Goal: Information Seeking & Learning: Understand process/instructions

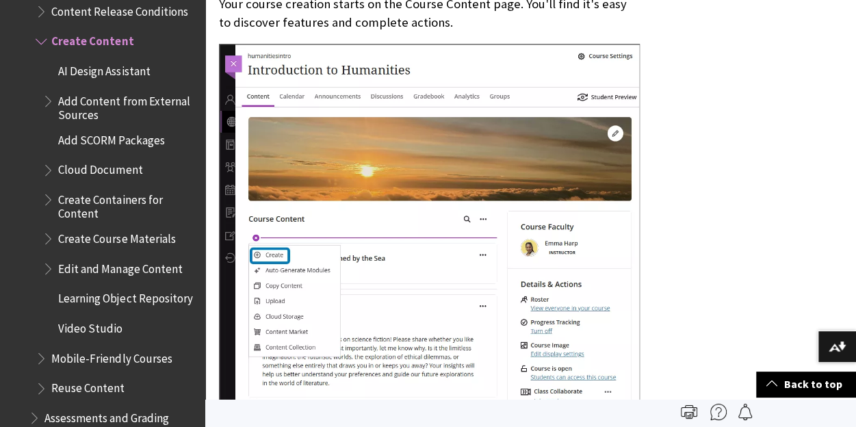
scroll to position [498, 0]
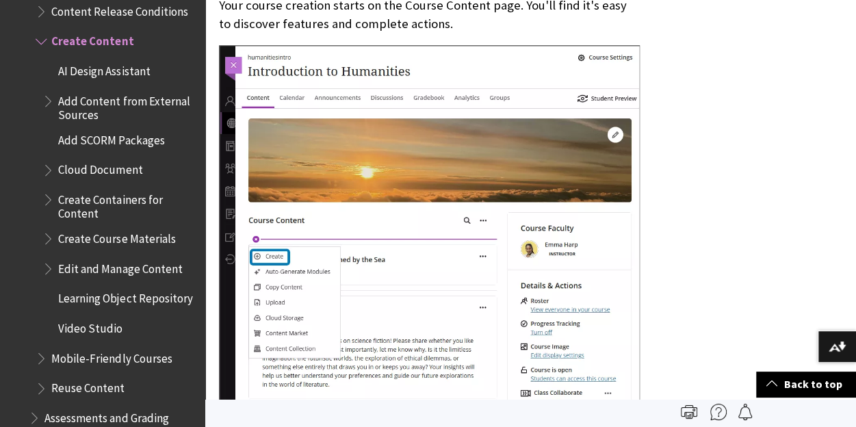
click at [322, 296] on img at bounding box center [429, 227] width 421 height 364
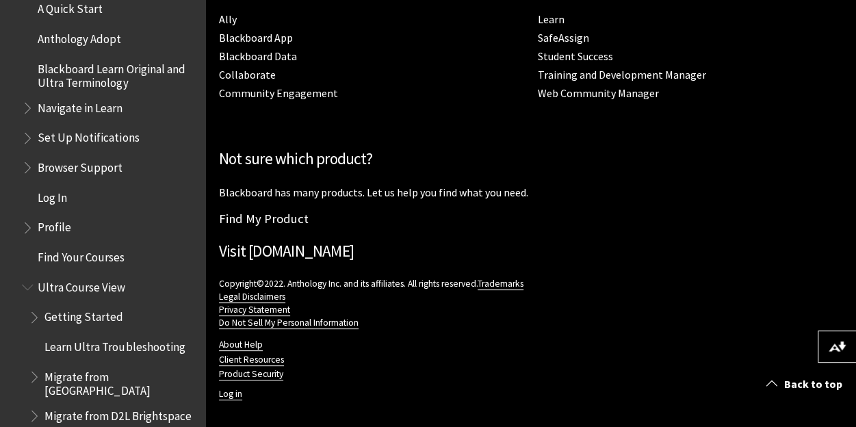
scroll to position [1390, 0]
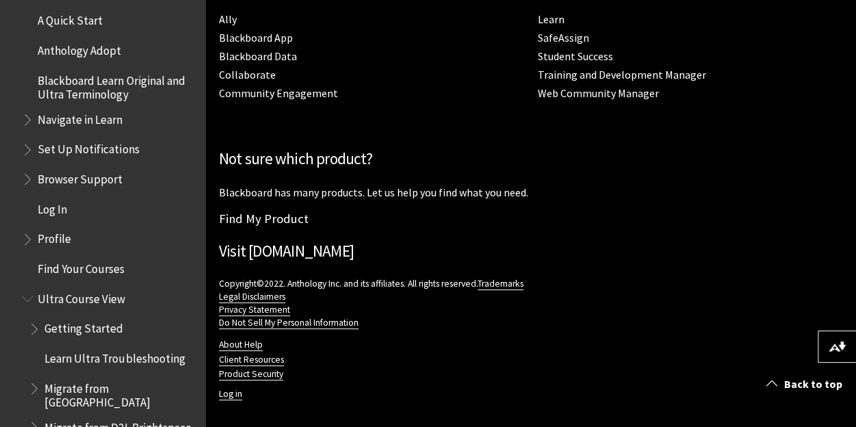
click at [115, 129] on span "Navigate in Learn" at bounding box center [109, 119] width 175 height 23
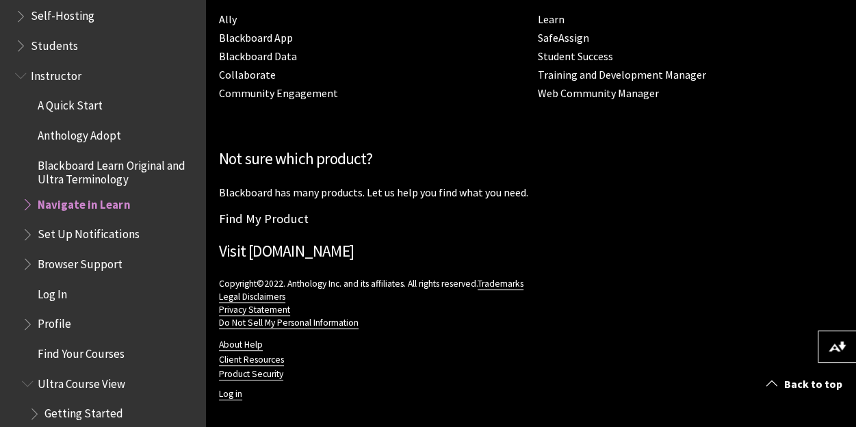
scroll to position [1304, 0]
click at [115, 129] on span "Anthology Adopt" at bounding box center [80, 134] width 84 height 18
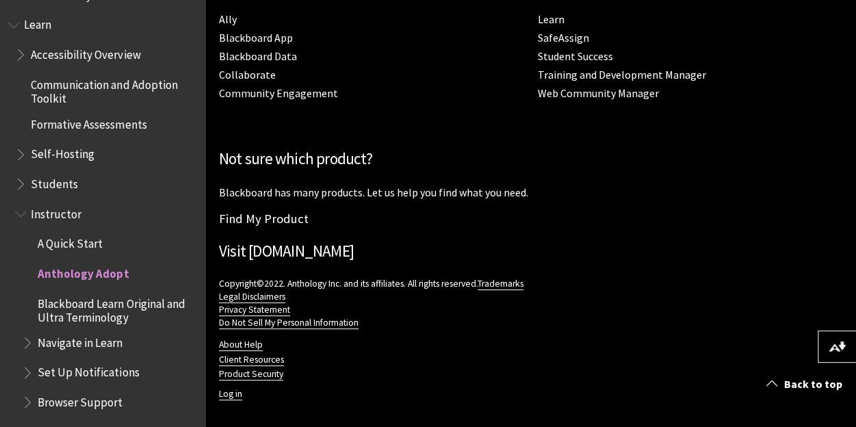
scroll to position [1084, 0]
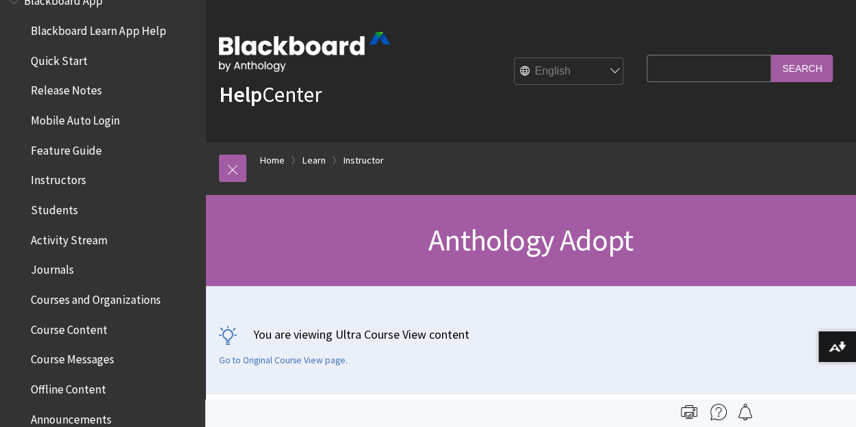
scroll to position [146, 0]
click at [59, 179] on span "Instructors" at bounding box center [58, 177] width 55 height 18
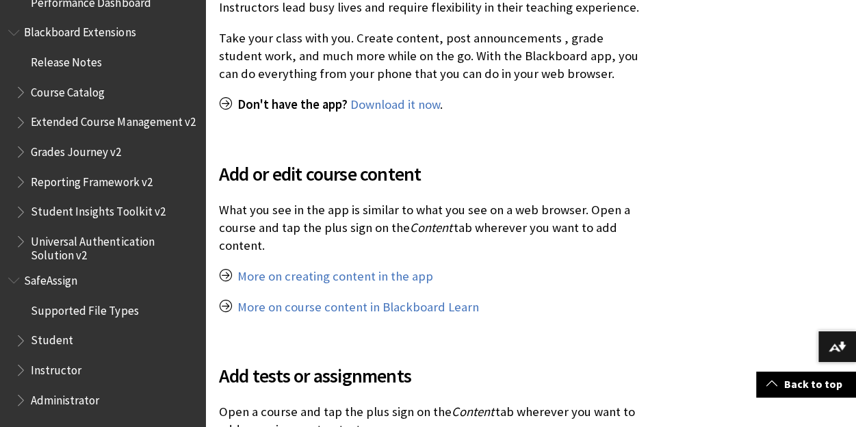
scroll to position [1476, 0]
click at [71, 372] on span "Instructor" at bounding box center [56, 368] width 51 height 18
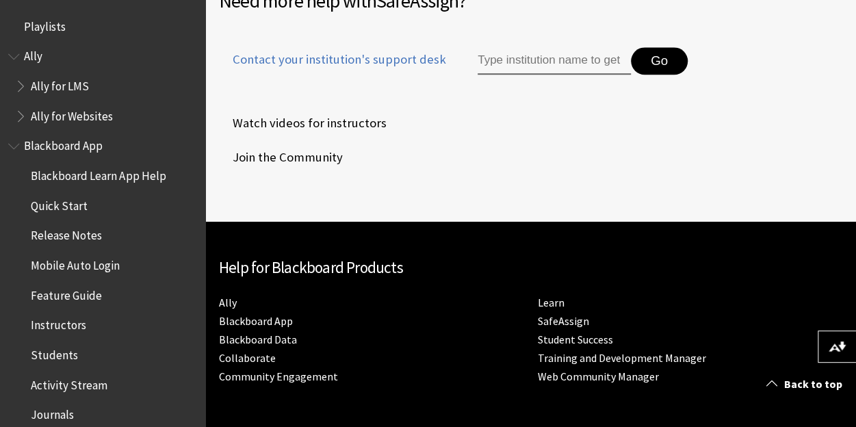
scroll to position [793, 0]
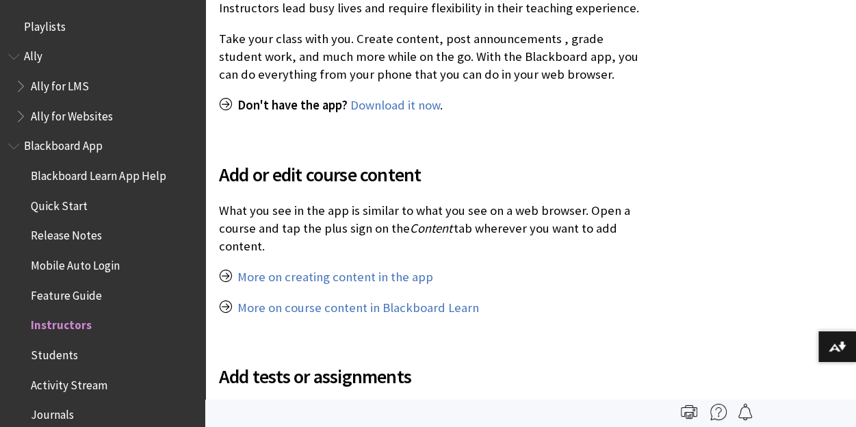
scroll to position [293, 0]
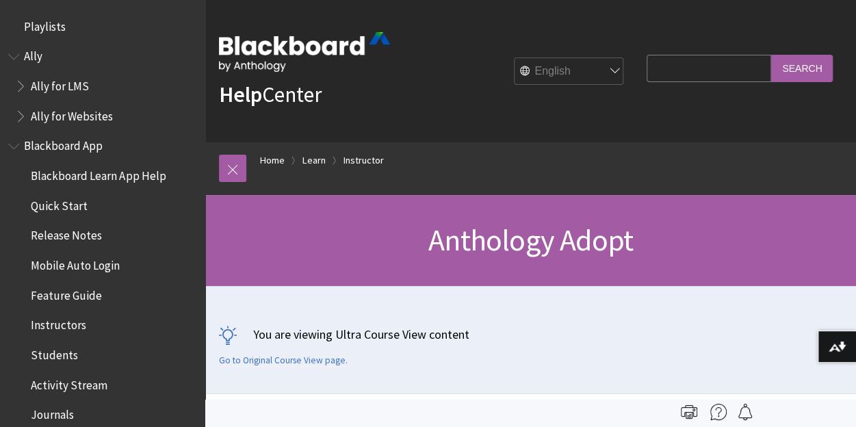
scroll to position [1408, 0]
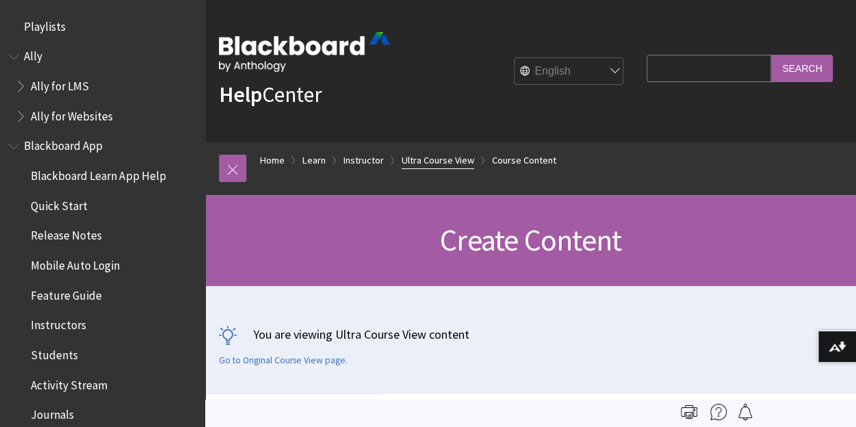
click at [415, 156] on link "Ultra Course View" at bounding box center [438, 160] width 73 height 17
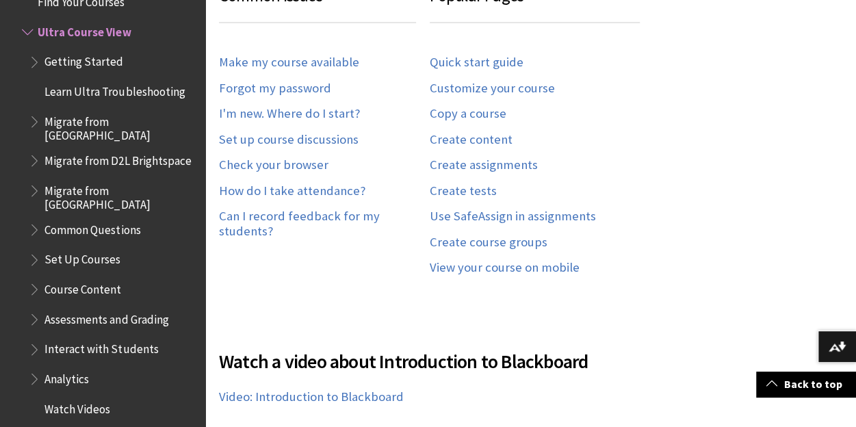
scroll to position [991, 0]
click at [303, 265] on div "Common Issues Make my course available Forgot my password I'm new. Where do I s…" at bounding box center [324, 133] width 211 height 303
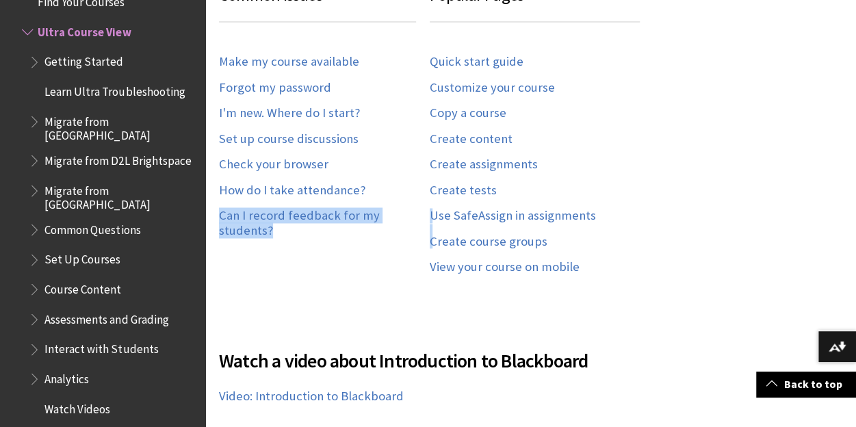
click at [303, 265] on div "Common Issues Make my course available Forgot my password I'm new. Where do I s…" at bounding box center [324, 133] width 211 height 303
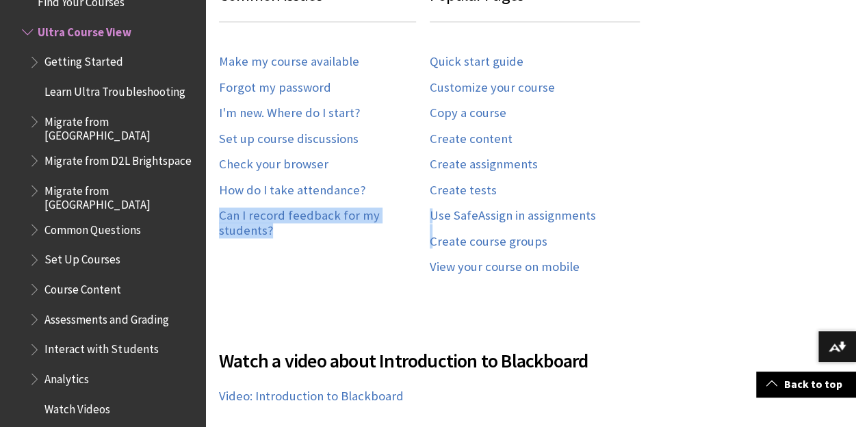
click at [303, 265] on div "Common Issues Make my course available Forgot my password I'm new. Where do I s…" at bounding box center [324, 133] width 211 height 303
click at [666, 149] on div at bounding box center [530, 324] width 651 height 1771
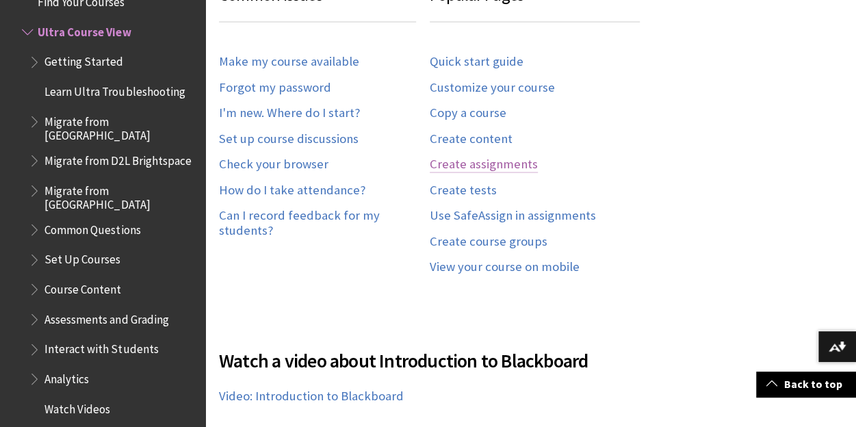
click at [479, 157] on link "Create assignments" at bounding box center [484, 165] width 108 height 16
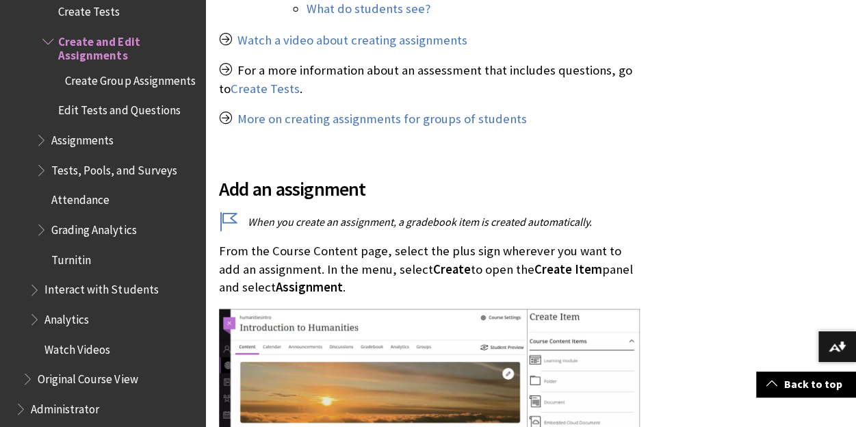
scroll to position [1095, 0]
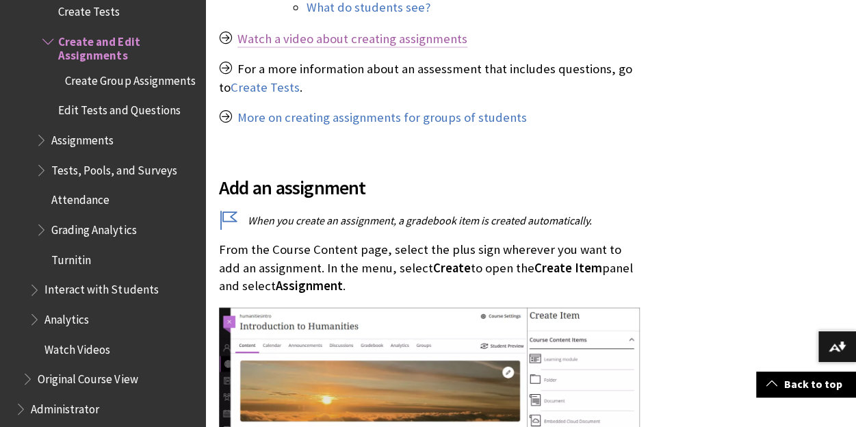
click at [399, 38] on link "Watch a video about creating assignments" at bounding box center [353, 39] width 230 height 16
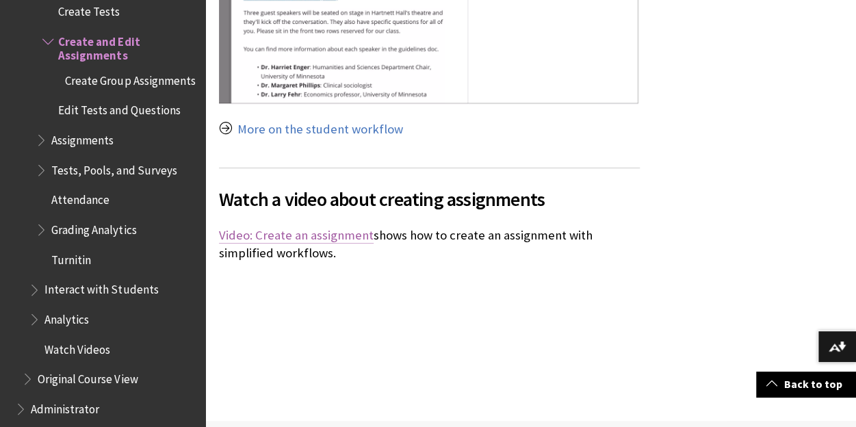
click at [334, 227] on link "Video: Create an assignment" at bounding box center [296, 235] width 155 height 16
click at [101, 140] on span "Assignments" at bounding box center [82, 138] width 62 height 18
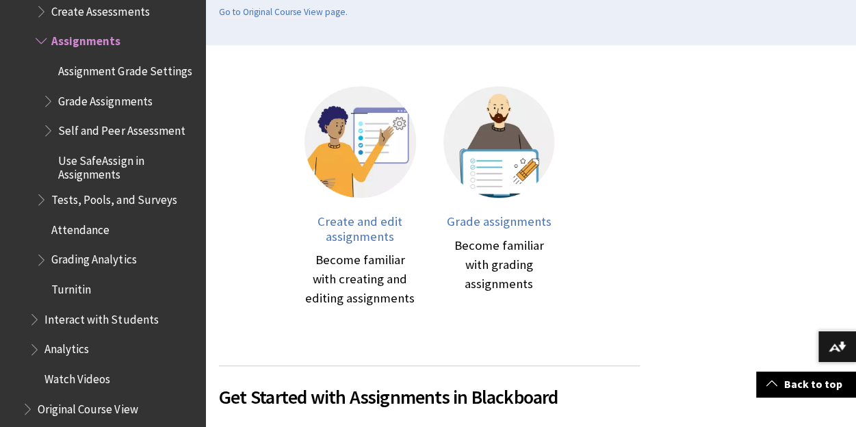
scroll to position [349, 0]
click at [368, 228] on span "Create and edit assignments" at bounding box center [360, 228] width 85 height 31
click at [359, 270] on div "Become familiar with creating and editing assignments" at bounding box center [361, 279] width 112 height 58
click at [351, 124] on img at bounding box center [361, 142] width 112 height 112
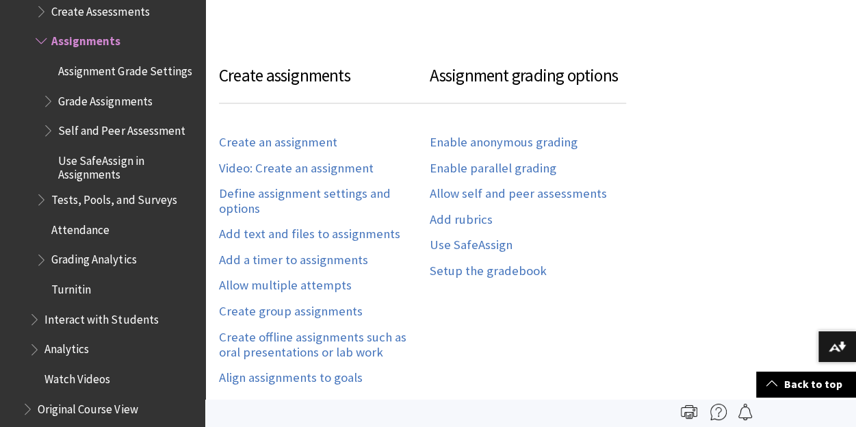
scroll to position [942, 0]
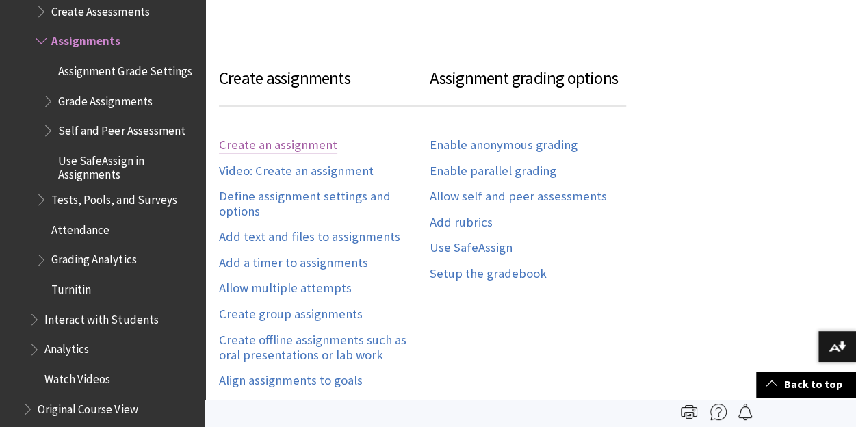
click at [301, 140] on link "Create an assignment" at bounding box center [278, 146] width 118 height 16
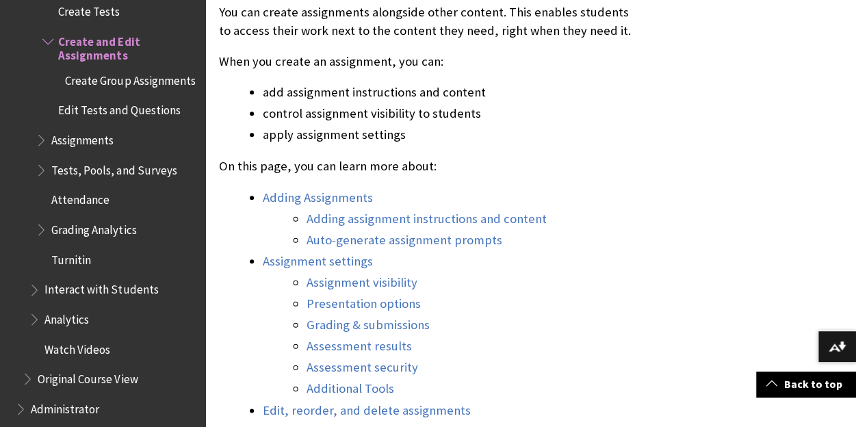
scroll to position [587, 0]
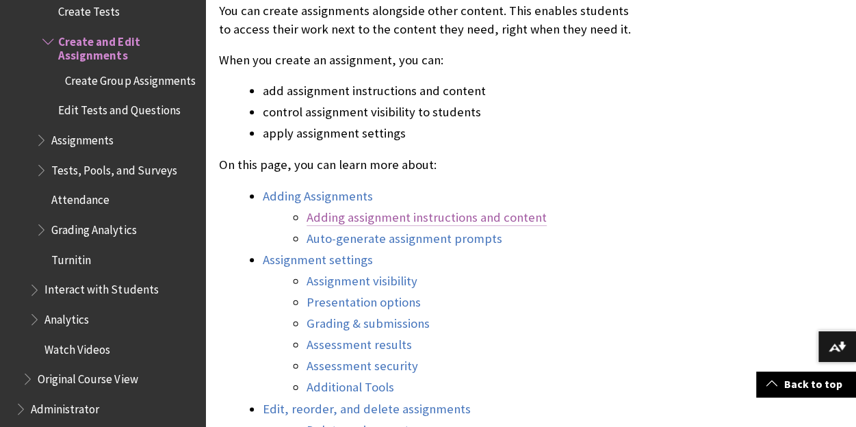
click at [401, 215] on link "Adding assignment instructions and content" at bounding box center [427, 217] width 240 height 16
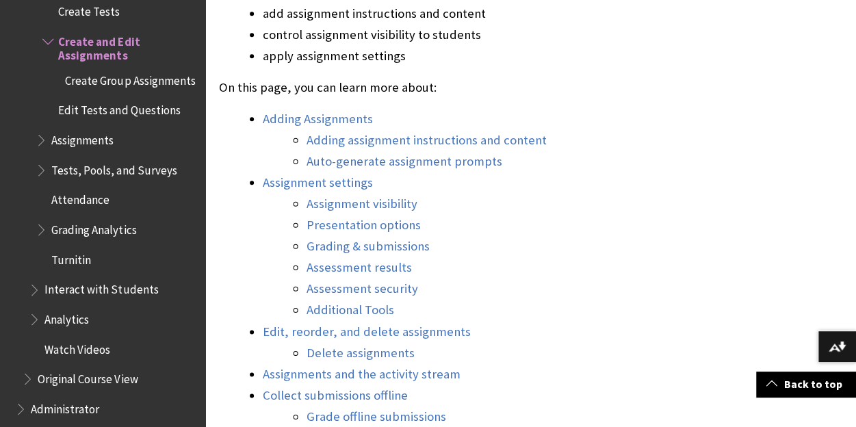
scroll to position [665, 0]
click at [441, 139] on link "Adding assignment instructions and content" at bounding box center [427, 139] width 240 height 16
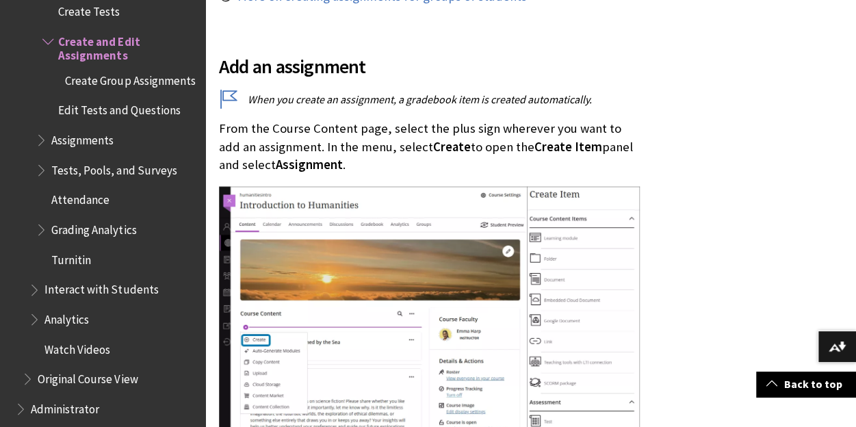
scroll to position [1217, 0]
